Goal: Information Seeking & Learning: Learn about a topic

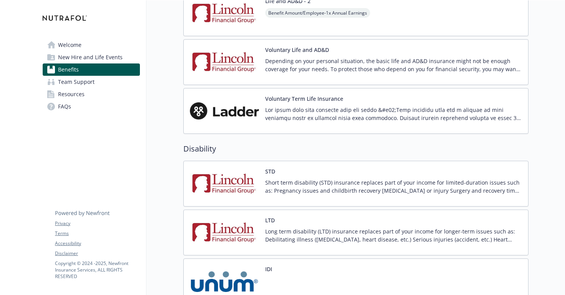
scroll to position [606, 0]
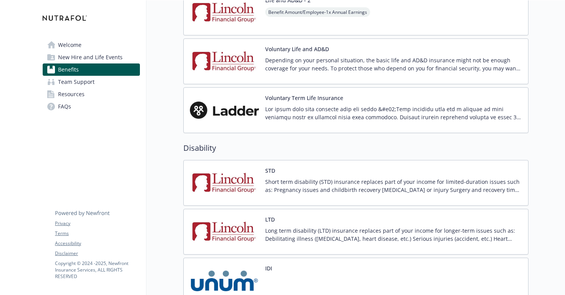
click at [66, 70] on span "Benefits" at bounding box center [68, 69] width 21 height 12
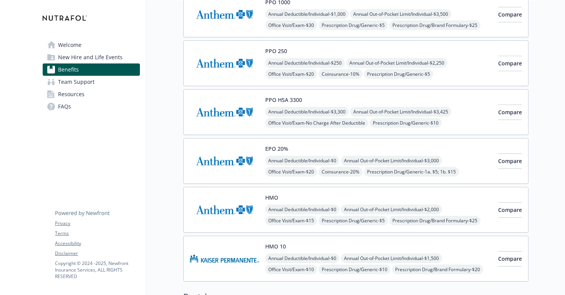
click at [65, 43] on span "Welcome" at bounding box center [69, 45] width 23 height 12
